Goal: Transaction & Acquisition: Purchase product/service

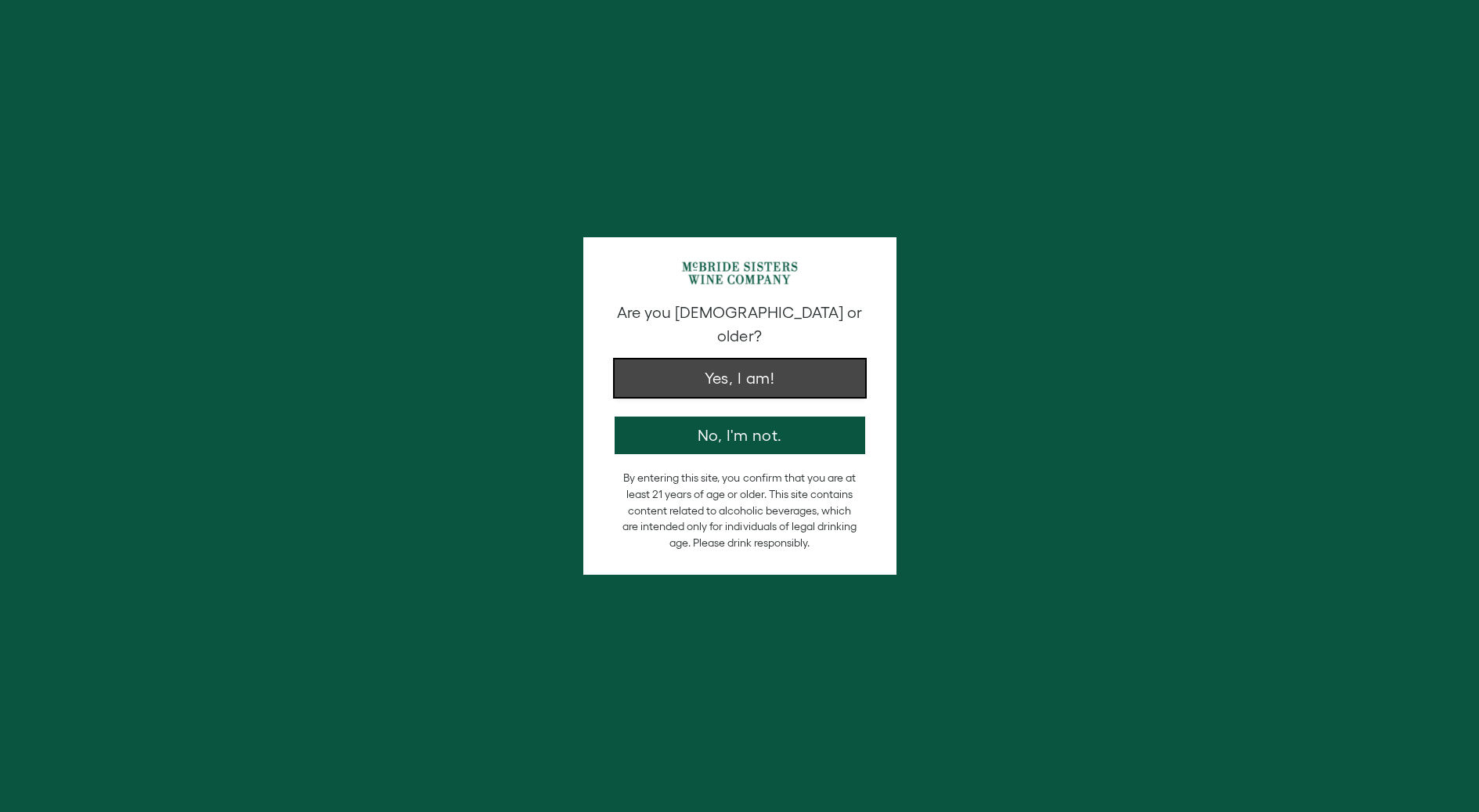
click at [699, 362] on button "Yes, I am!" at bounding box center [740, 378] width 251 height 37
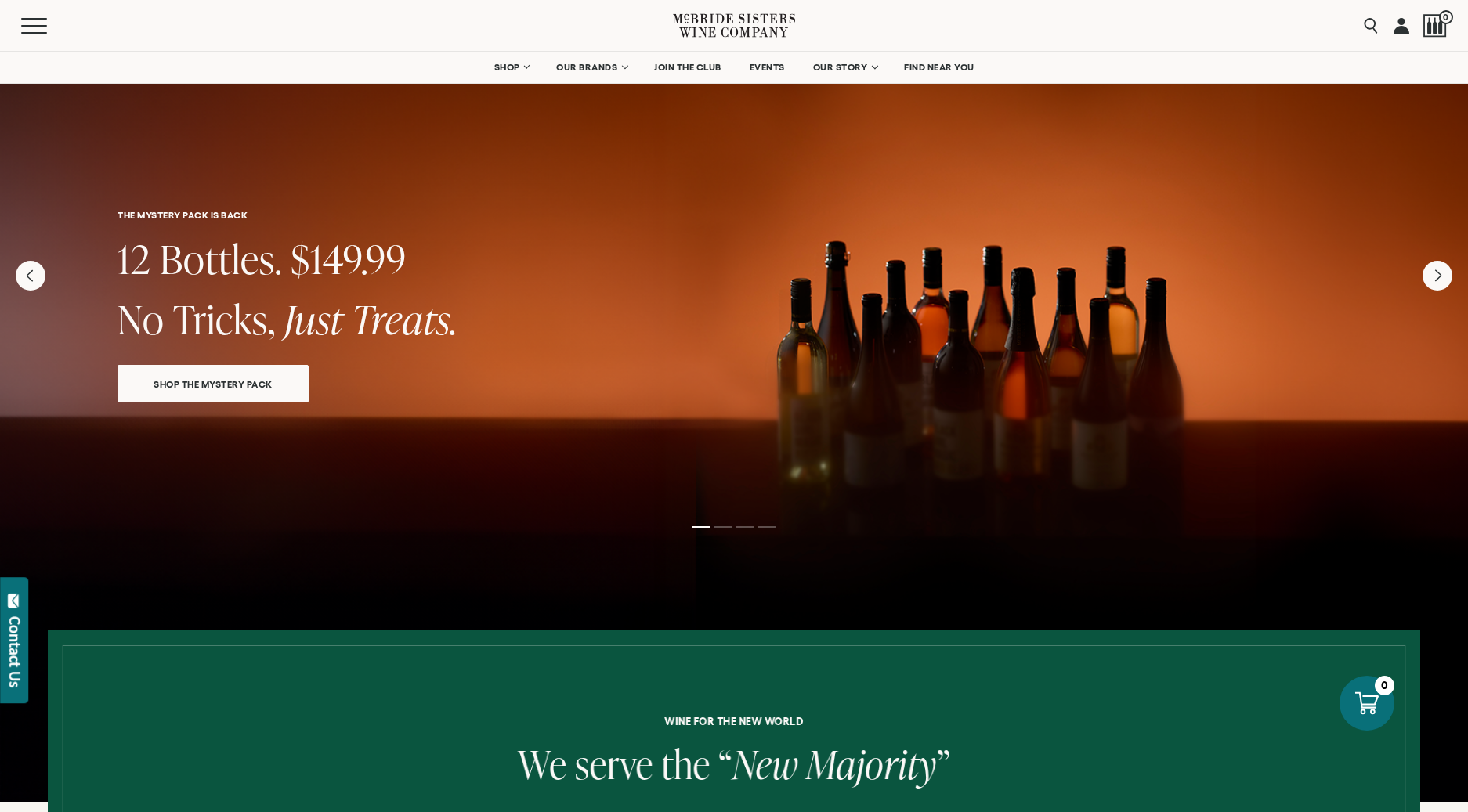
click at [1398, 22] on link at bounding box center [1401, 25] width 15 height 51
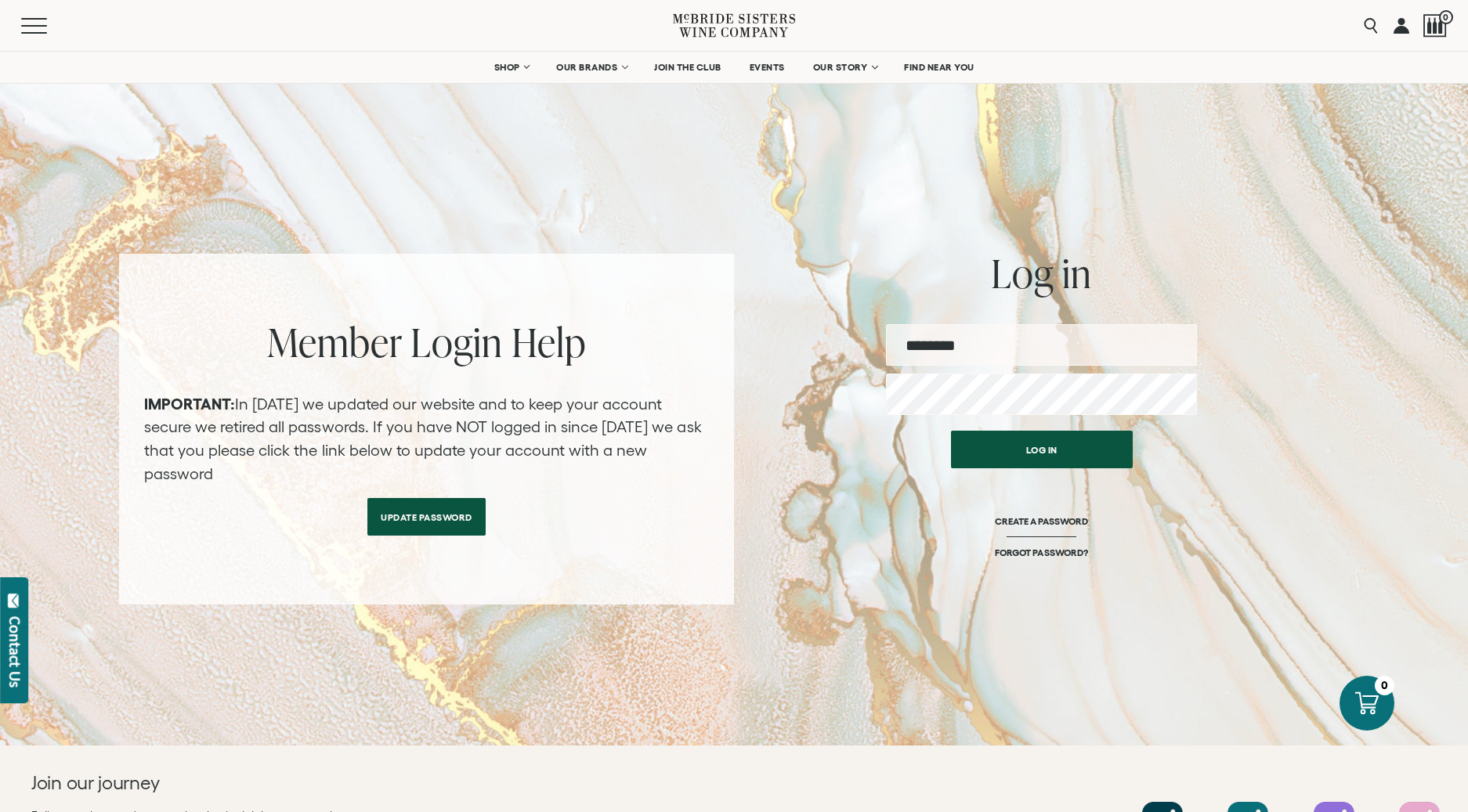
click at [971, 343] on input "email" at bounding box center [1041, 344] width 311 height 41
type input "**********"
click at [1020, 451] on button "Log in" at bounding box center [1042, 445] width 182 height 37
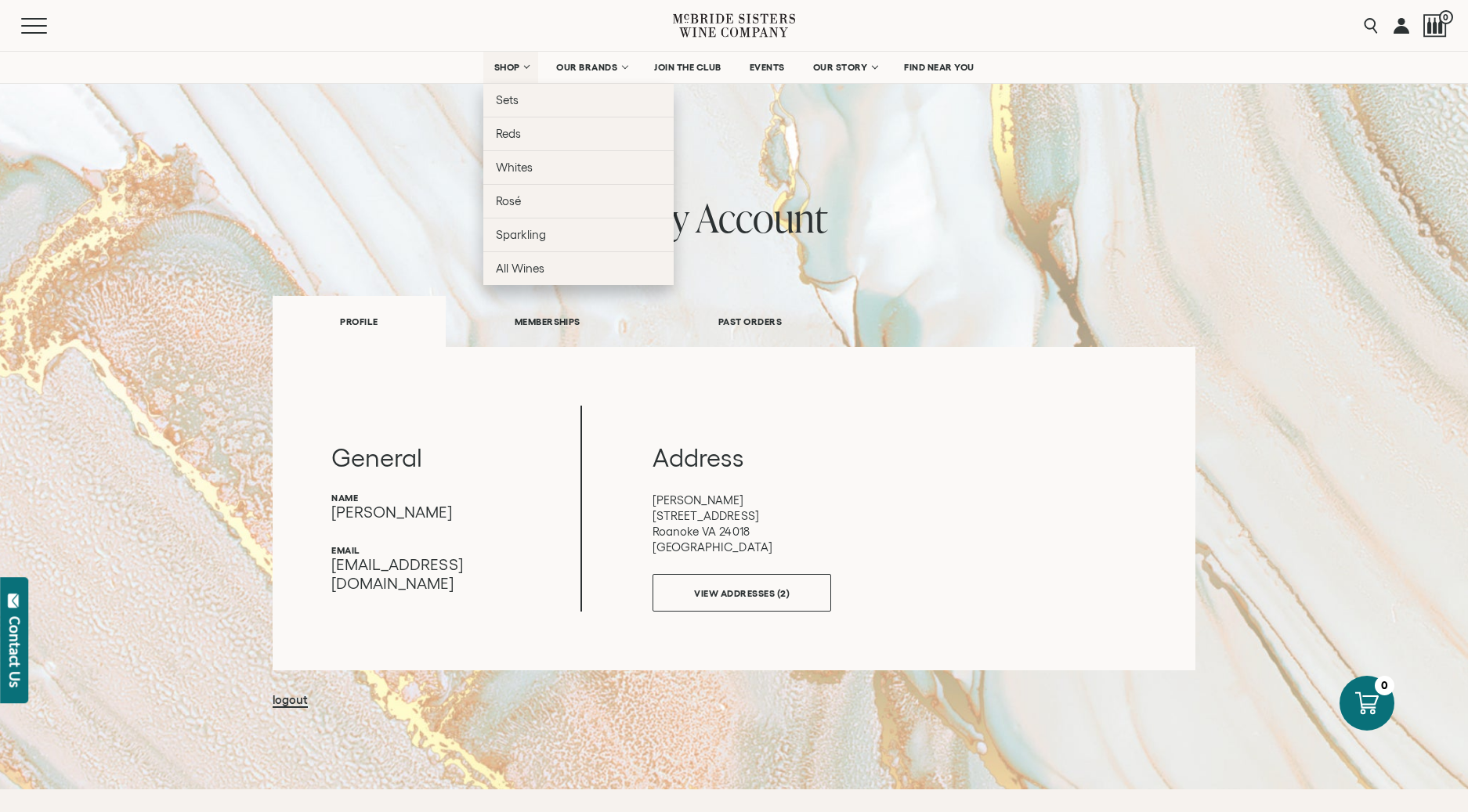
click at [515, 70] on span "SHOP" at bounding box center [507, 67] width 27 height 11
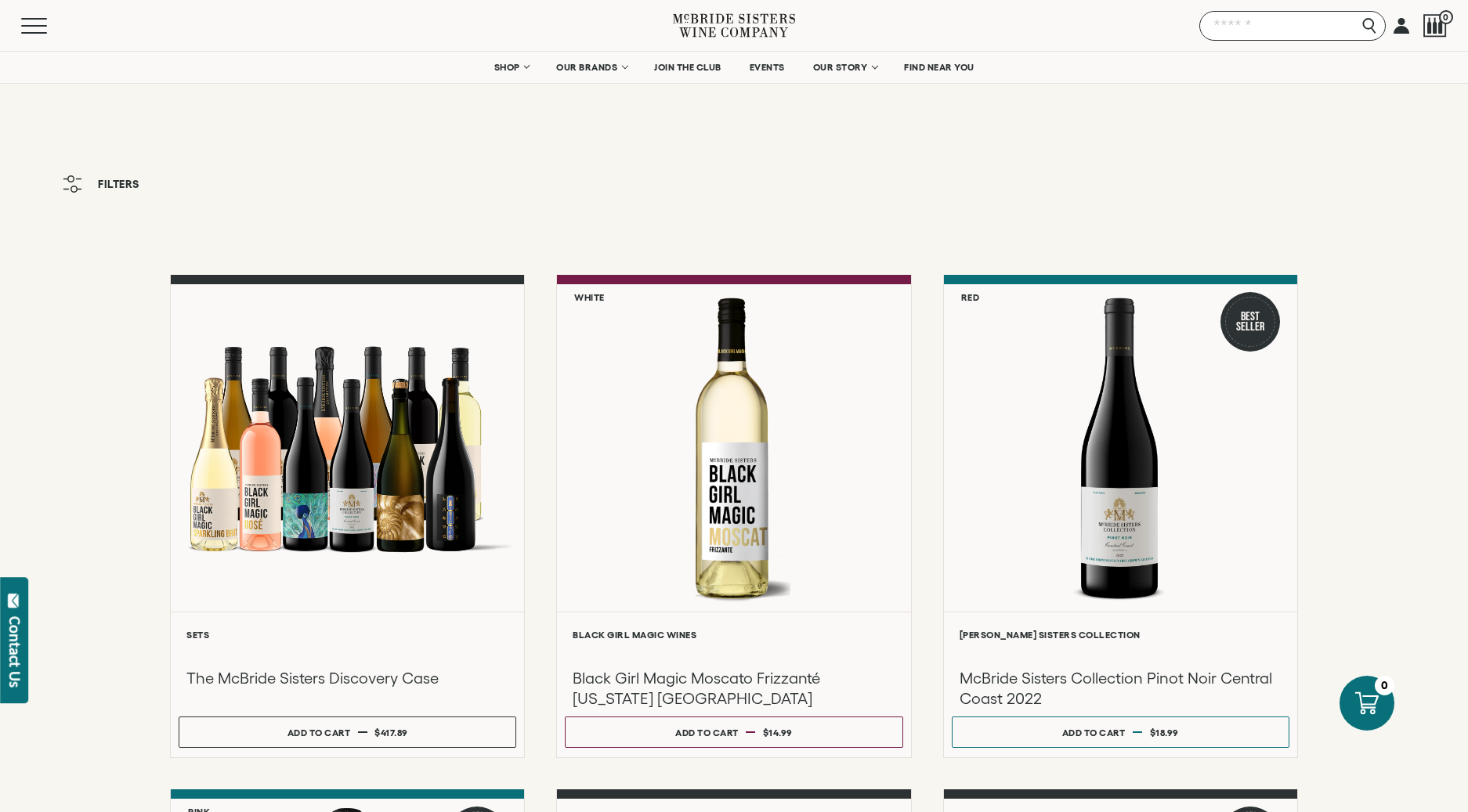
click at [1373, 31] on input "Search" at bounding box center [1292, 25] width 187 height 30
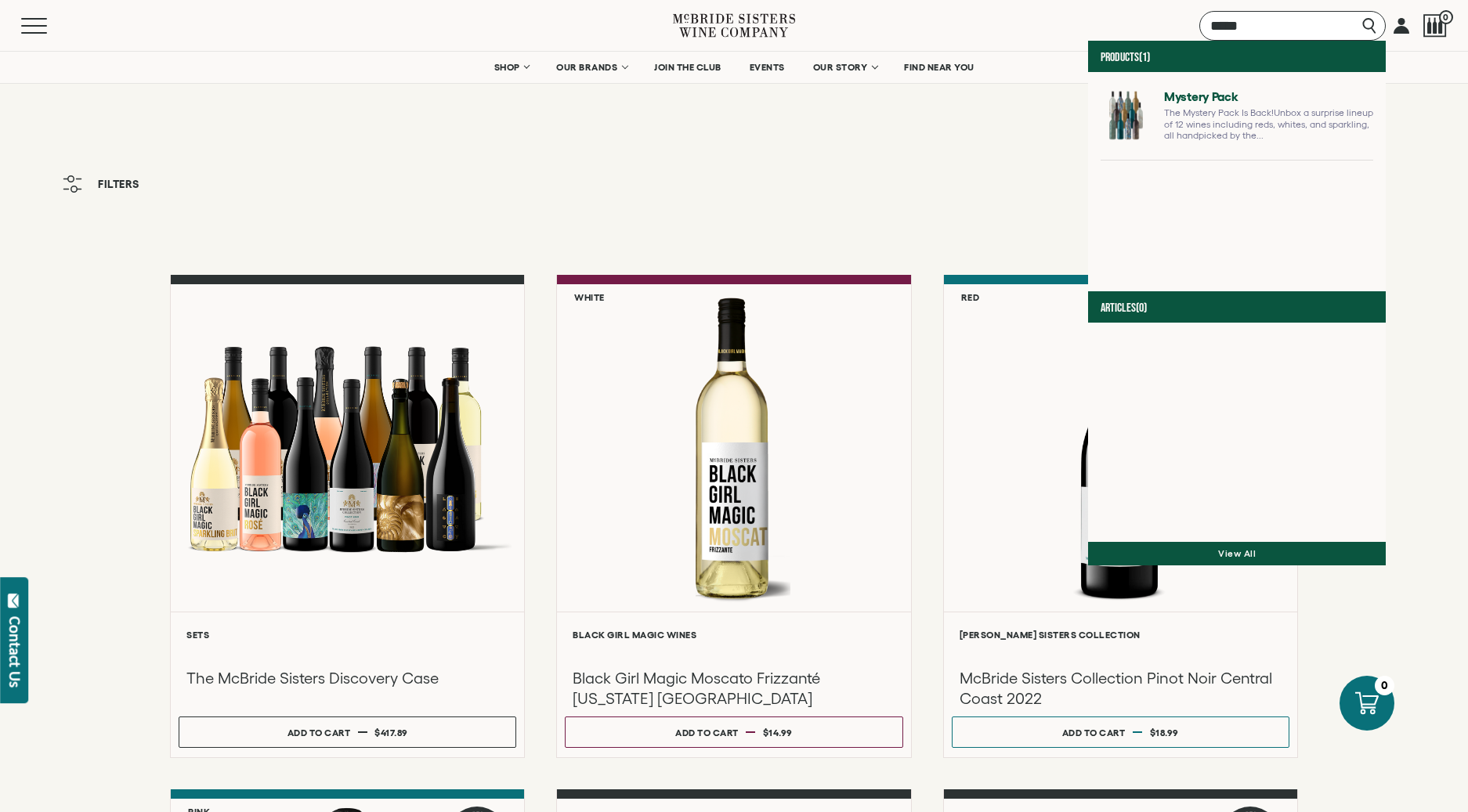
type input "*****"
click at [1101, 109] on link at bounding box center [1236, 121] width 273 height 76
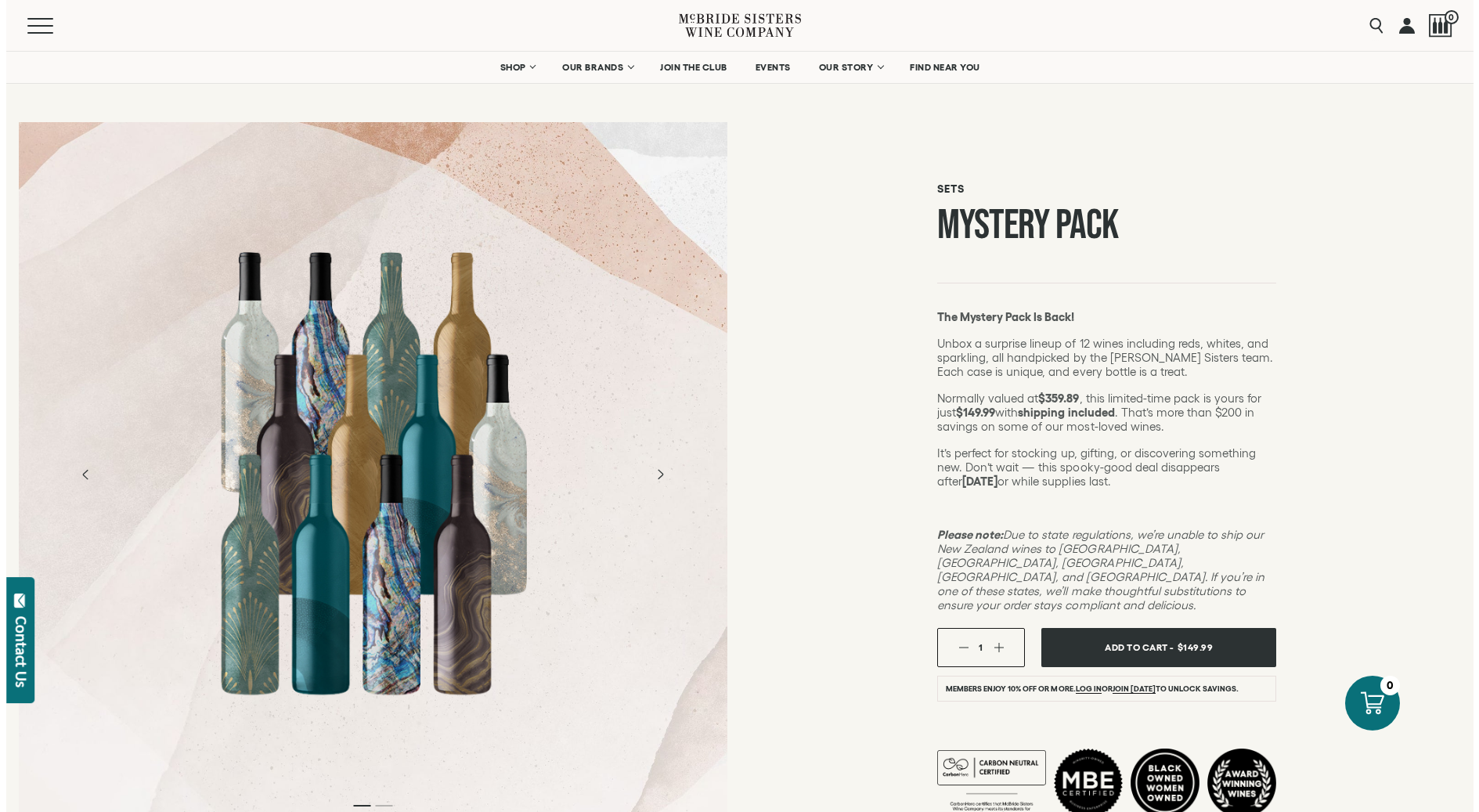
scroll to position [1, 0]
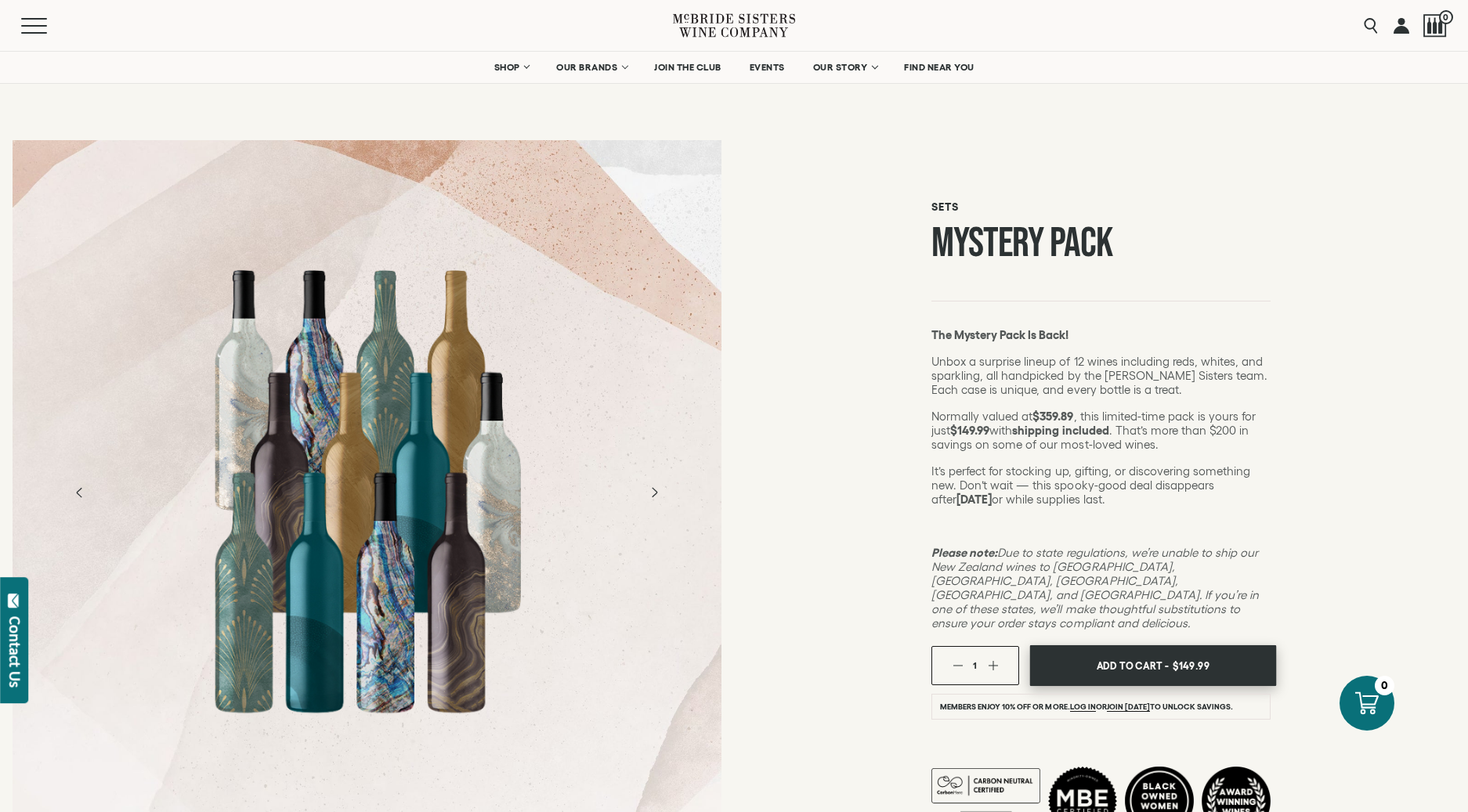
click at [1142, 653] on span "Add To Cart -" at bounding box center [1132, 665] width 72 height 24
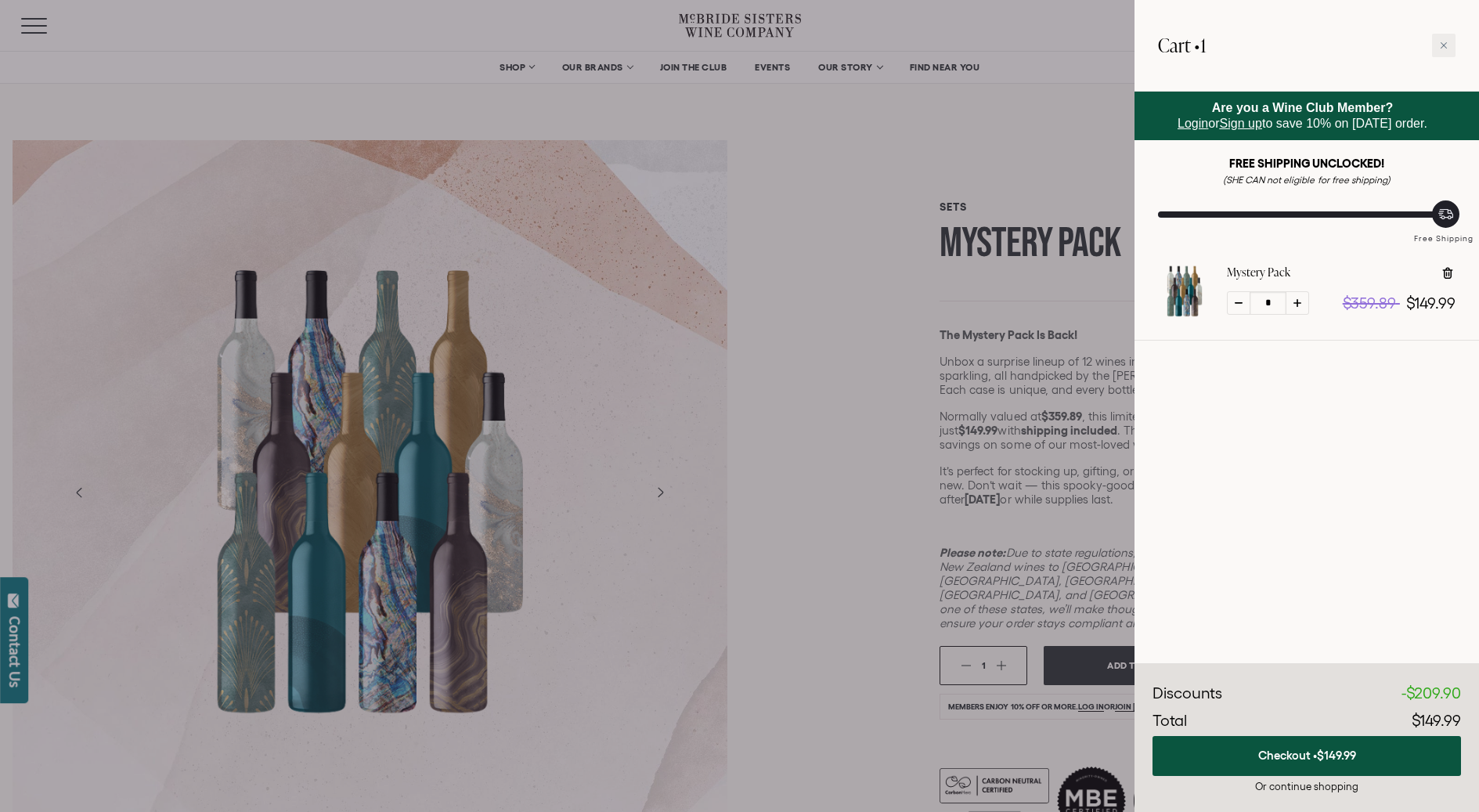
click at [854, 685] on div at bounding box center [740, 406] width 1479 height 812
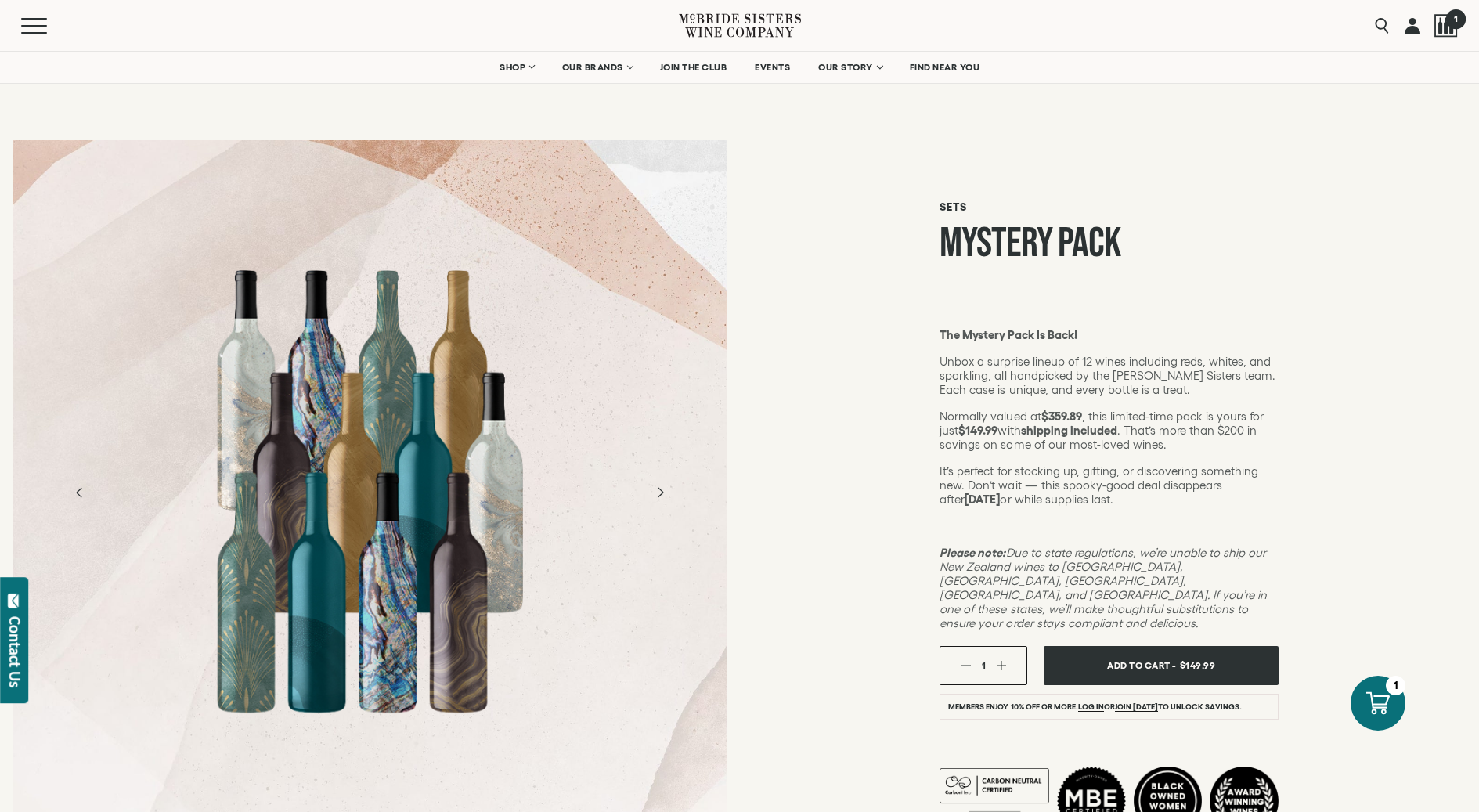
click at [1444, 33] on div at bounding box center [1446, 26] width 24 height 24
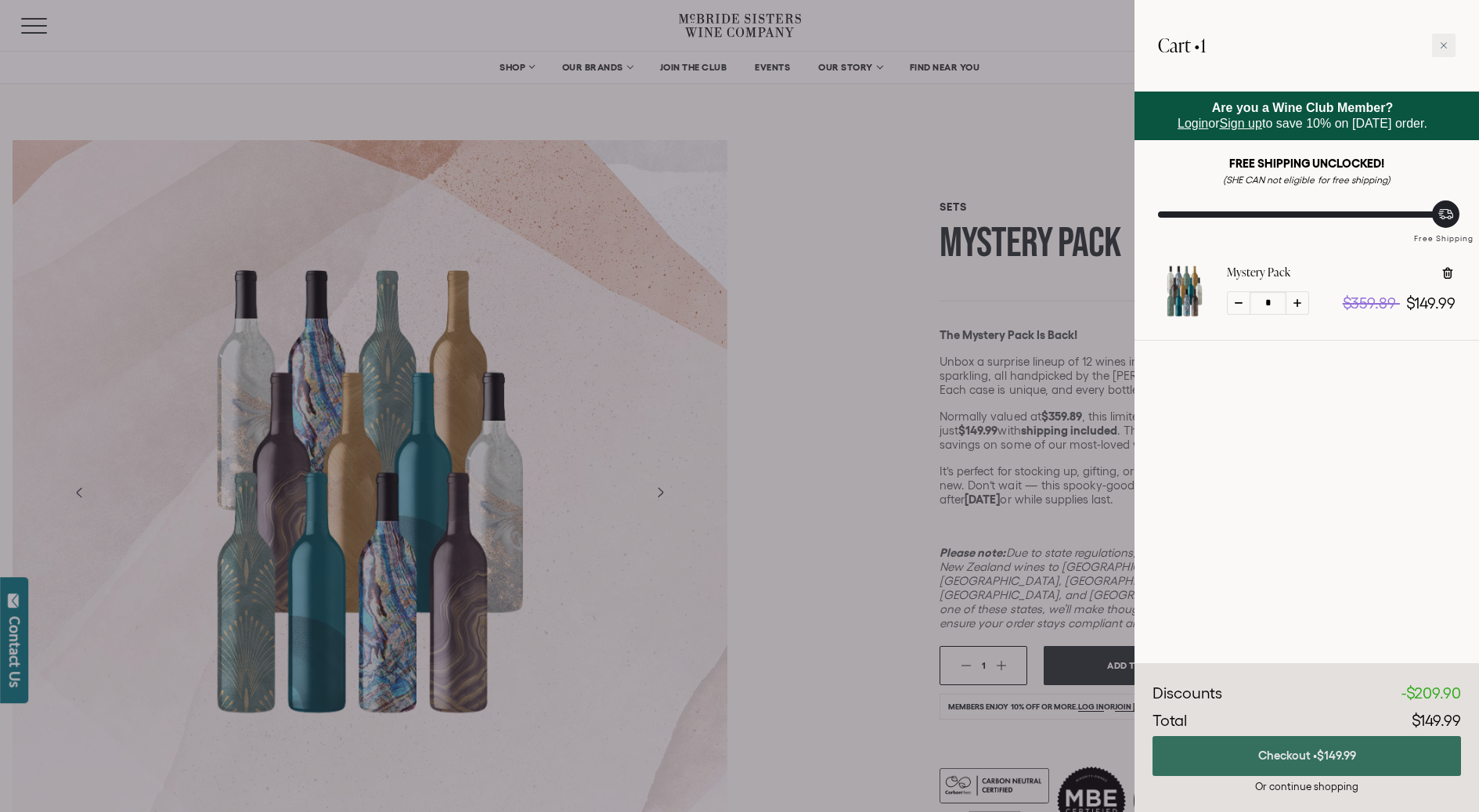
click at [1332, 765] on button "Checkout • $149.99" at bounding box center [1307, 756] width 308 height 40
